Goal: Information Seeking & Learning: Learn about a topic

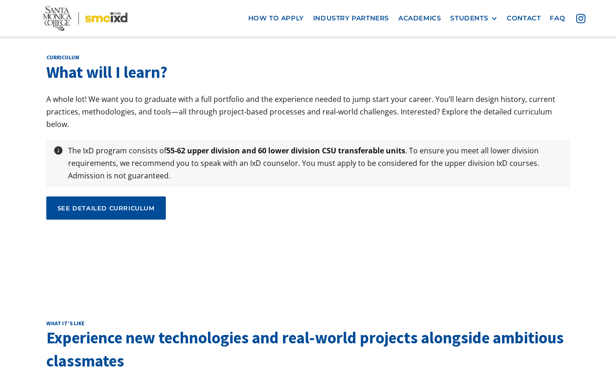
scroll to position [3108, 0]
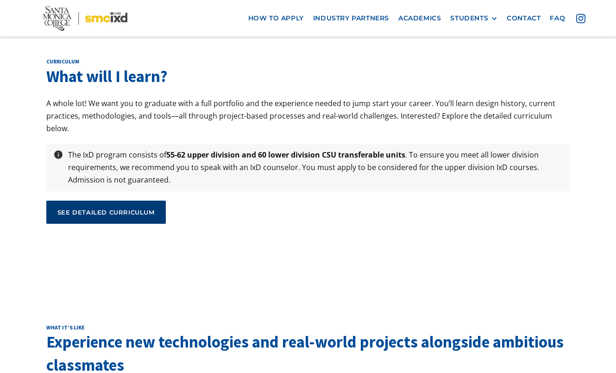
click at [84, 208] on div "see detailed curriculum" at bounding box center [105, 212] width 97 height 8
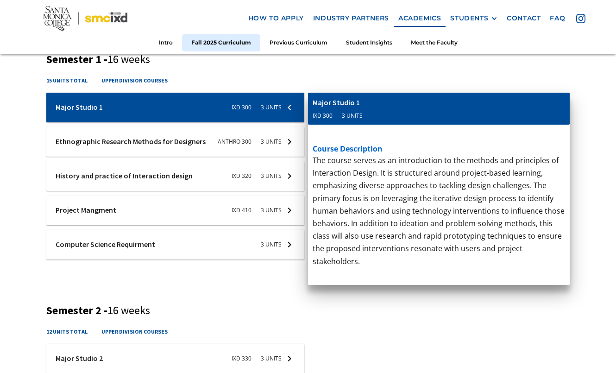
scroll to position [355, 0]
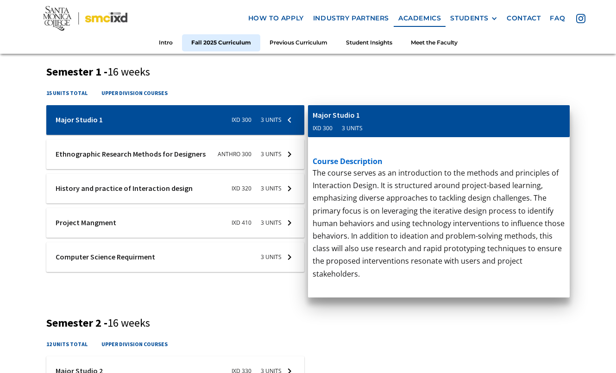
click at [70, 242] on div at bounding box center [175, 257] width 258 height 30
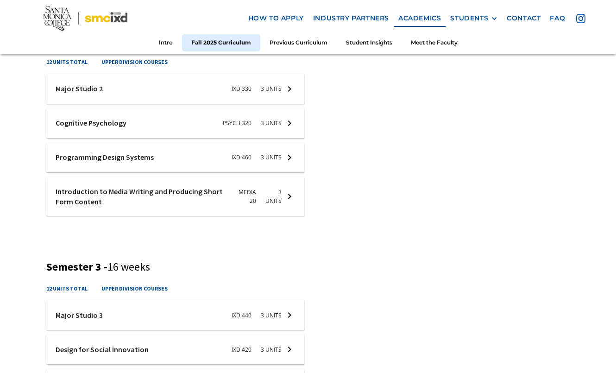
scroll to position [638, 0]
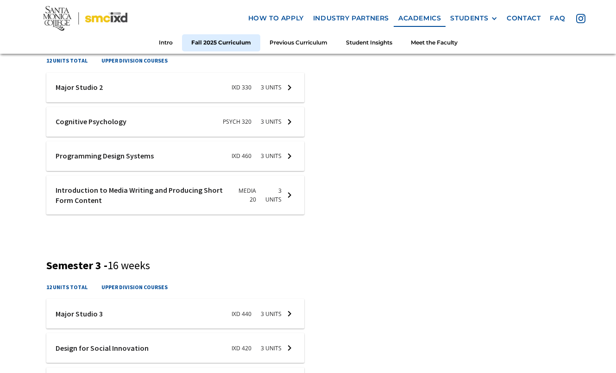
click at [286, 107] on div at bounding box center [175, 122] width 258 height 30
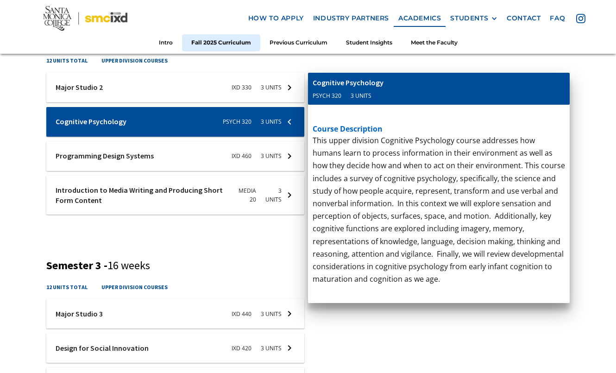
click at [194, 243] on div "Fall 2025 Curriculum Semester 1 - 16 weeks 15 units total upper division course…" at bounding box center [308, 200] width 524 height 939
click at [10, 222] on div "Fall 2025 Curriculum Semester 1 - 16 weeks 15 units total upper division course…" at bounding box center [308, 208] width 616 height 1046
click at [281, 107] on div at bounding box center [175, 122] width 258 height 30
click at [292, 107] on div at bounding box center [175, 122] width 258 height 30
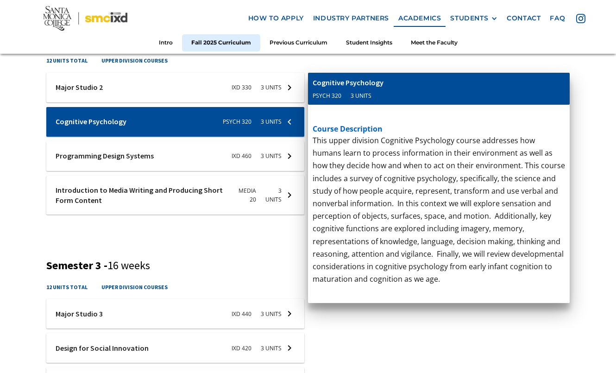
click at [38, 190] on div "Fall 2025 Curriculum Semester 1 - 16 weeks 15 units total upper division course…" at bounding box center [308, 208] width 616 height 1046
click at [516, 77] on div "Introduction to Media Writing and Producing Short Form Content" at bounding box center [420, 82] width 215 height 10
click at [287, 107] on div at bounding box center [175, 122] width 258 height 30
click at [36, 108] on div "Fall 2025 Curriculum Semester 1 - 16 weeks 15 units total upper division course…" at bounding box center [308, 208] width 616 height 1046
click at [82, 142] on div at bounding box center [175, 156] width 258 height 30
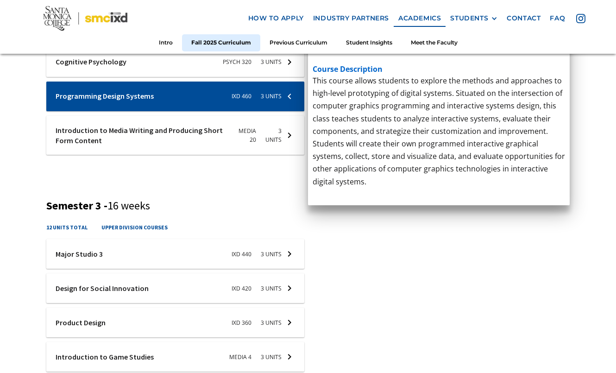
scroll to position [703, 0]
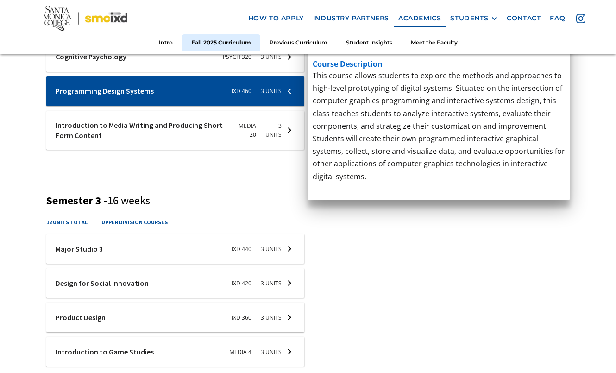
click at [157, 115] on div at bounding box center [175, 130] width 258 height 39
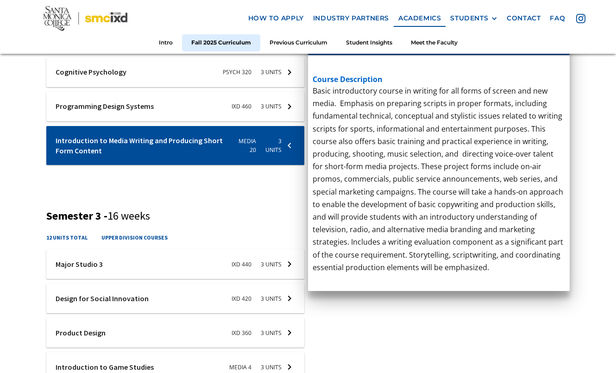
scroll to position [643, 0]
